Goal: Information Seeking & Learning: Learn about a topic

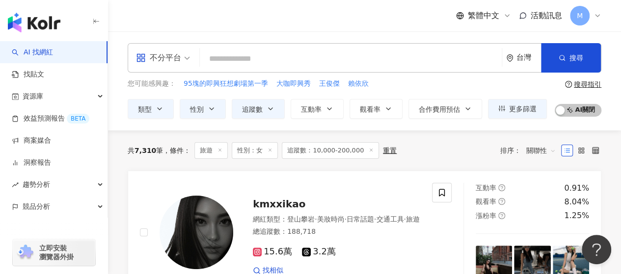
type input "**********"
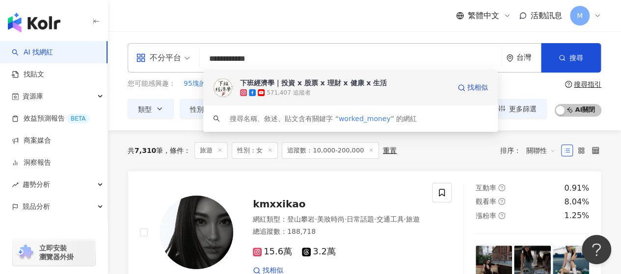
click at [274, 83] on div "下班經濟學｜投資 x 股票 x 理財 x 健康 x 生活" at bounding box center [313, 83] width 147 height 10
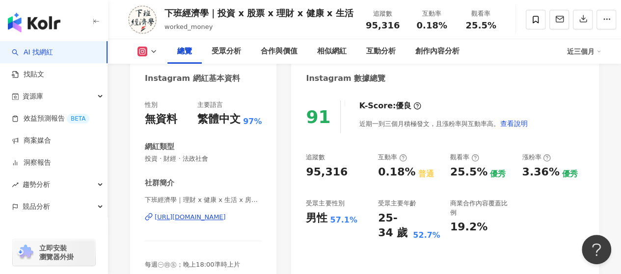
scroll to position [147, 0]
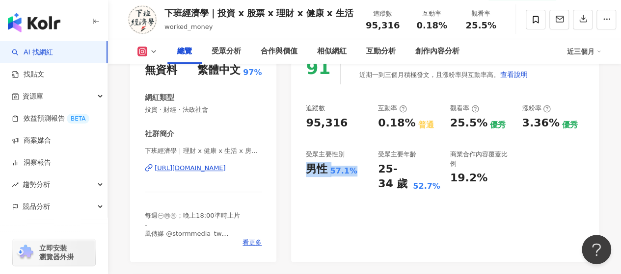
drag, startPoint x: 309, startPoint y: 170, endPoint x: 356, endPoint y: 168, distance: 47.2
click at [356, 168] on div "男性 57.1%" at bounding box center [337, 169] width 62 height 15
copy div "男性 57.1%"
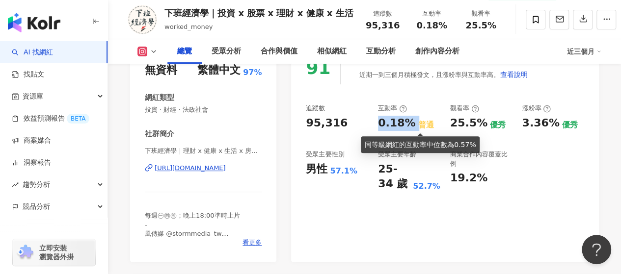
drag, startPoint x: 379, startPoint y: 120, endPoint x: 412, endPoint y: 120, distance: 33.4
click at [412, 120] on div "0.18% 普通" at bounding box center [409, 123] width 62 height 15
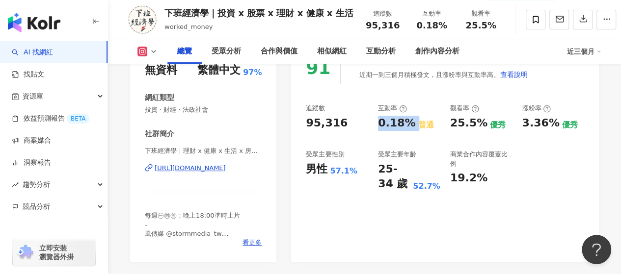
copy div "0.18%"
drag, startPoint x: 452, startPoint y: 123, endPoint x: 483, endPoint y: 125, distance: 31.0
click at [483, 125] on div "25.5% 優秀" at bounding box center [481, 123] width 62 height 15
copy div "25.5%"
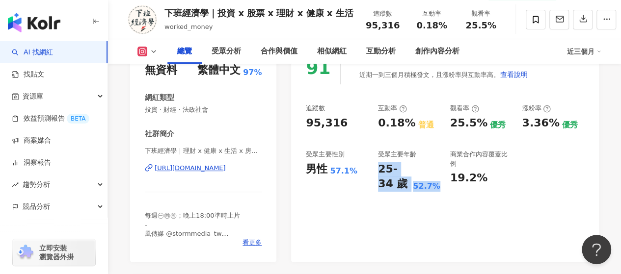
drag, startPoint x: 379, startPoint y: 166, endPoint x: 437, endPoint y: 184, distance: 60.6
click at [437, 184] on div "25-34 歲 52.7%" at bounding box center [409, 177] width 62 height 30
copy div "25-34 歲 52.7%"
click at [398, 180] on div "25-34 歲" at bounding box center [394, 177] width 32 height 30
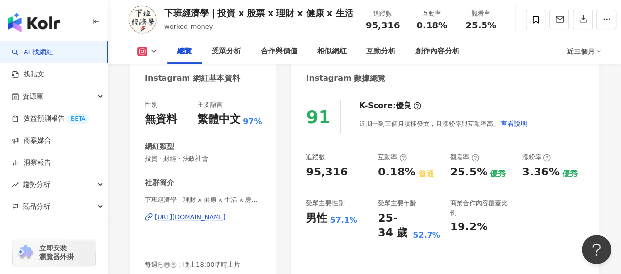
scroll to position [0, 0]
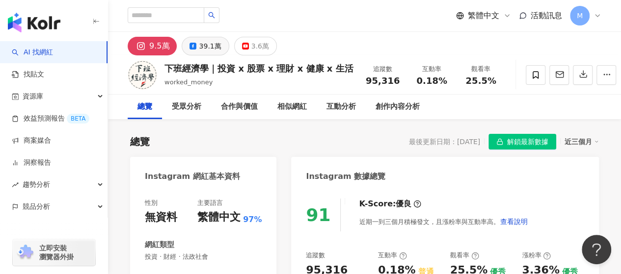
click at [204, 49] on div "39.1萬" at bounding box center [210, 46] width 22 height 14
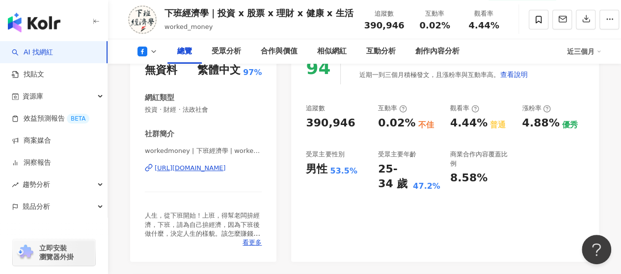
scroll to position [98, 0]
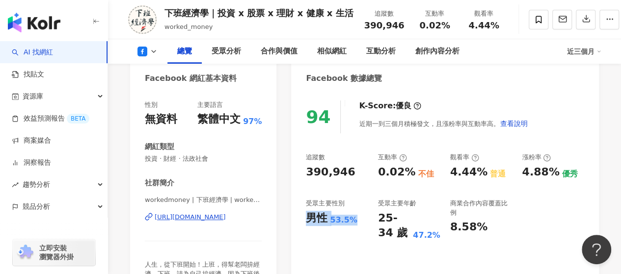
drag, startPoint x: 306, startPoint y: 220, endPoint x: 357, endPoint y: 222, distance: 51.1
click at [357, 222] on div "男性 53.5%" at bounding box center [337, 218] width 62 height 15
copy div "男性 53.5%"
click at [180, 219] on div "[URL][DOMAIN_NAME]" at bounding box center [190, 217] width 71 height 9
drag, startPoint x: 382, startPoint y: 173, endPoint x: 405, endPoint y: 173, distance: 23.1
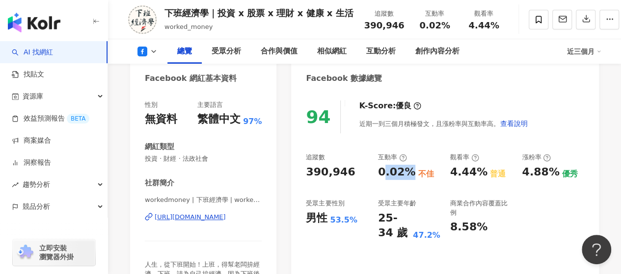
click at [405, 173] on div "0.02%" at bounding box center [396, 172] width 37 height 15
drag, startPoint x: 378, startPoint y: 172, endPoint x: 406, endPoint y: 172, distance: 29.0
click at [406, 172] on div "0.02%" at bounding box center [396, 172] width 37 height 15
copy div "0.02%"
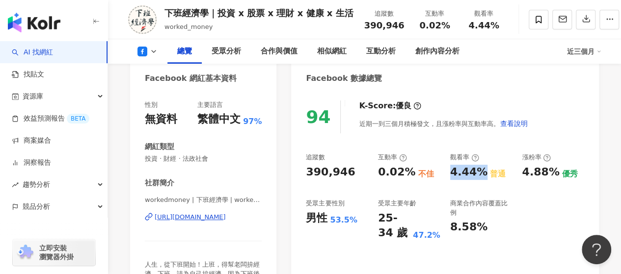
drag, startPoint x: 451, startPoint y: 172, endPoint x: 479, endPoint y: 170, distance: 28.1
click at [479, 170] on div "4.44%" at bounding box center [468, 172] width 37 height 15
copy div "4.44%"
drag, startPoint x: 382, startPoint y: 217, endPoint x: 440, endPoint y: 238, distance: 61.3
click at [440, 238] on div "25-34 歲 47.2%" at bounding box center [409, 226] width 62 height 30
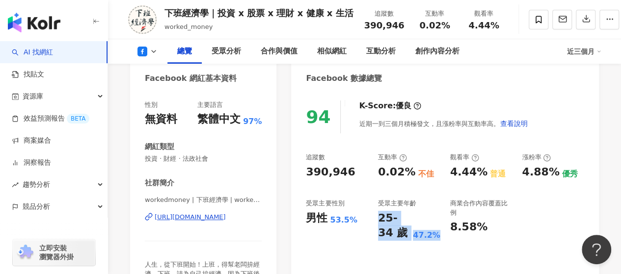
copy div "25-34 歲 47.2%"
